Goal: Transaction & Acquisition: Subscribe to service/newsletter

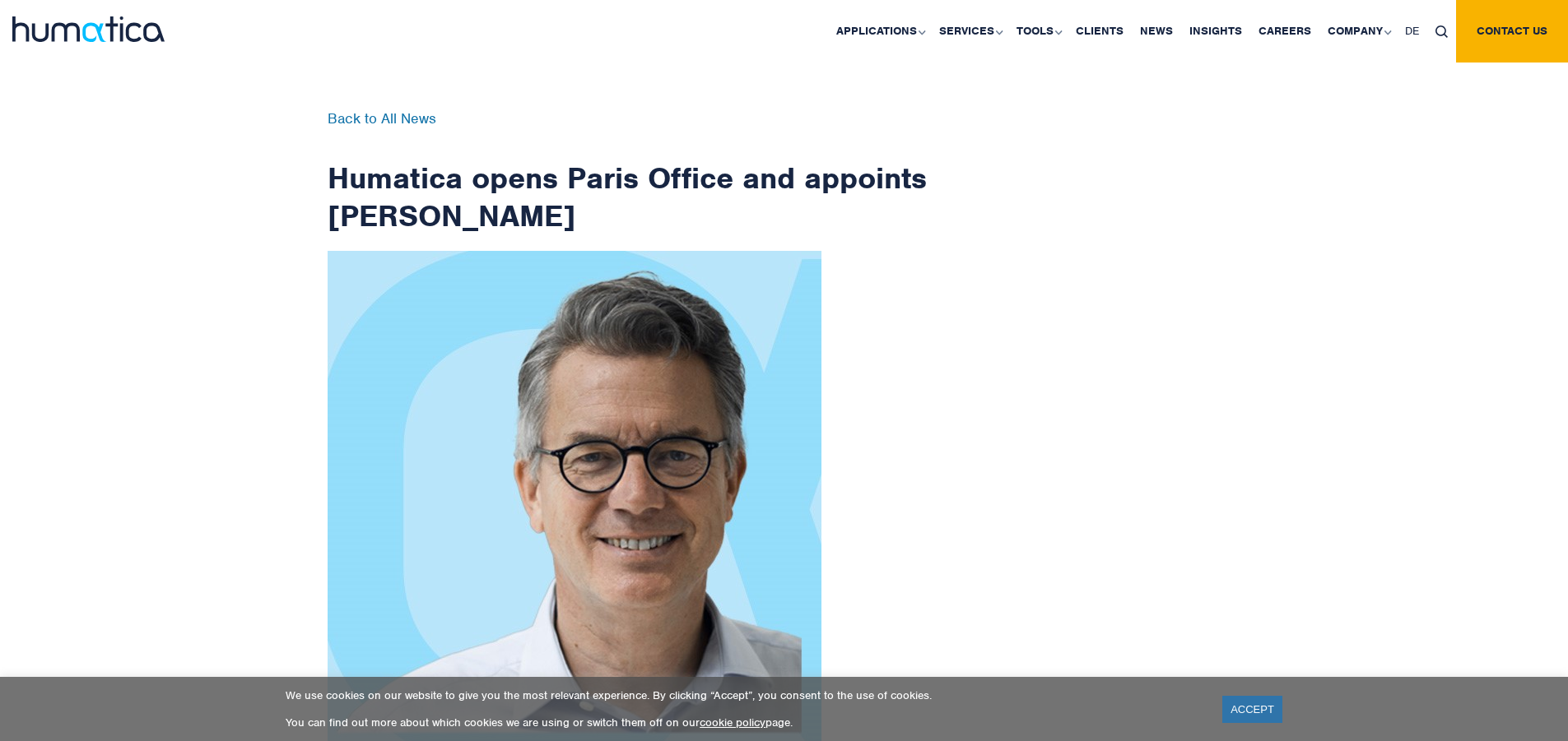
scroll to position [2625, 0]
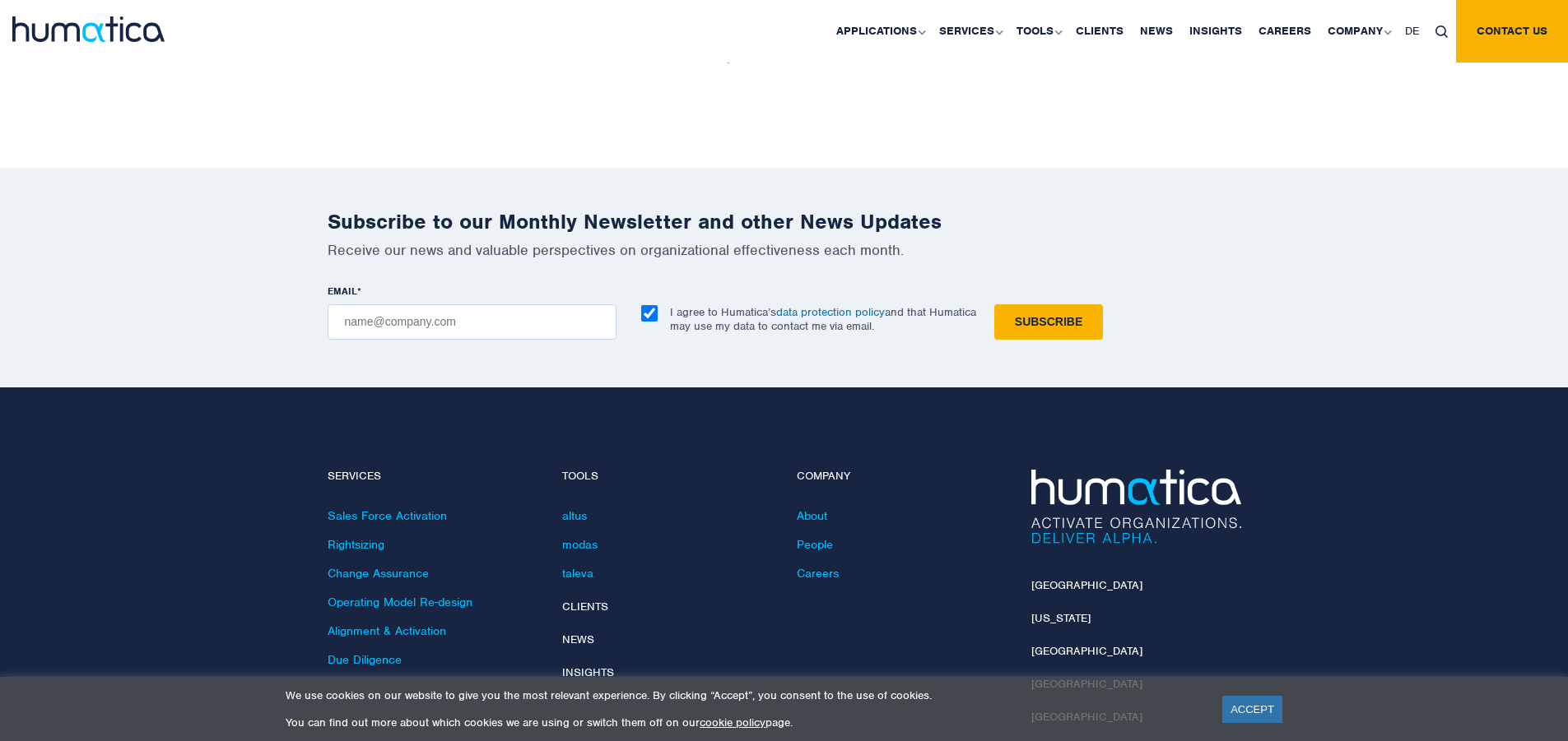
checkbox input "true"
type input "[EMAIL_ADDRESS][DOMAIN_NAME]"
click at [994, 305] on input "Subscribe" at bounding box center [1048, 322] width 109 height 35
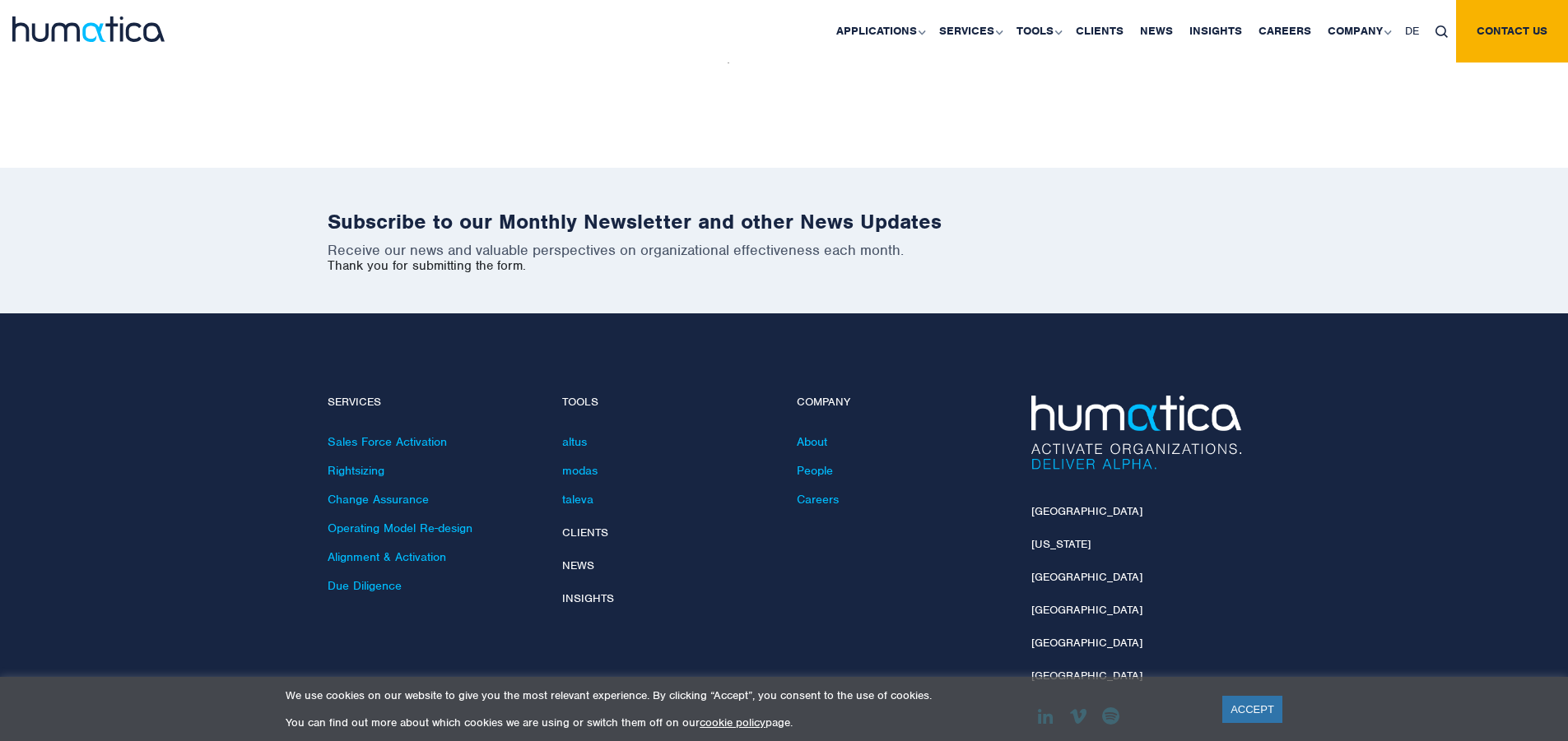
scroll to position [2551, 0]
